Goal: Task Accomplishment & Management: Manage account settings

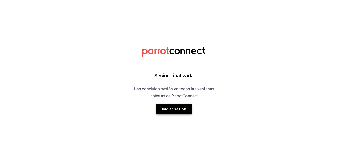
click at [184, 110] on button "Iniciar sesión" at bounding box center [174, 109] width 36 height 11
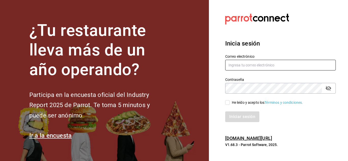
type input "[EMAIL_ADDRESS][PERSON_NAME][DOMAIN_NAME]"
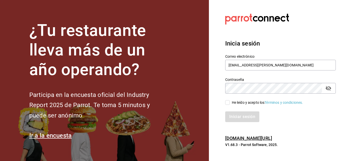
click at [227, 102] on input "He leído y acepto los Términos y condiciones." at bounding box center [227, 102] width 5 height 5
checkbox input "true"
click at [231, 117] on button "Iniciar sesión" at bounding box center [242, 117] width 35 height 11
